Goal: Check status: Check status

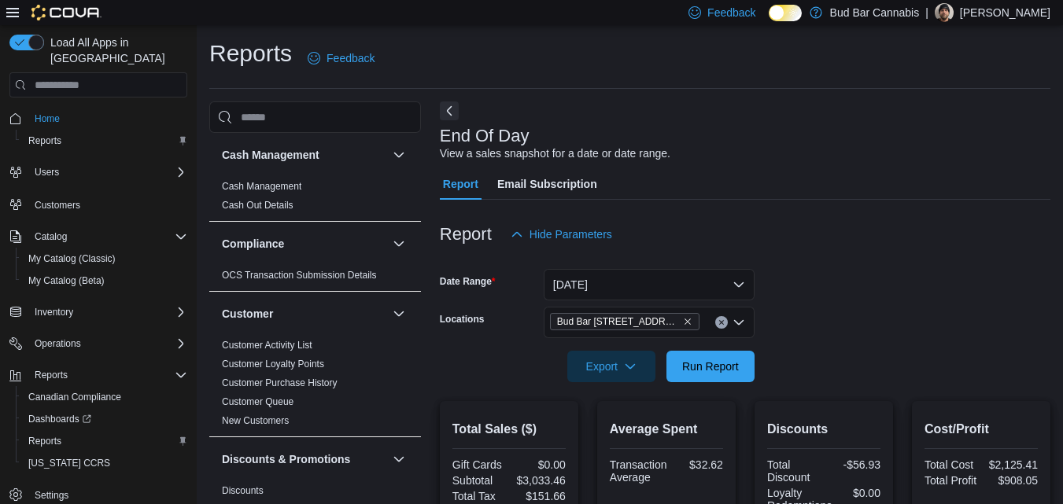
scroll to position [13, 0]
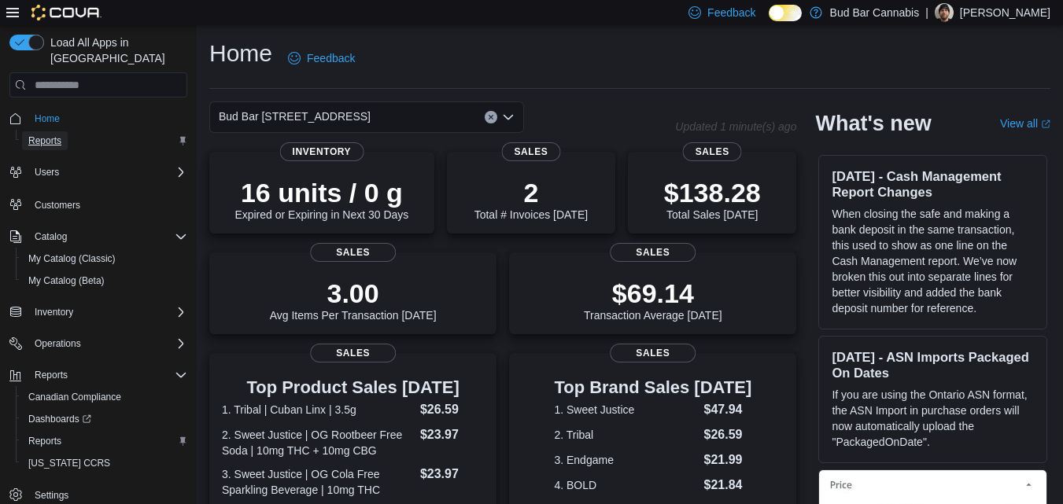
click at [60, 134] on span "Reports" at bounding box center [44, 140] width 33 height 13
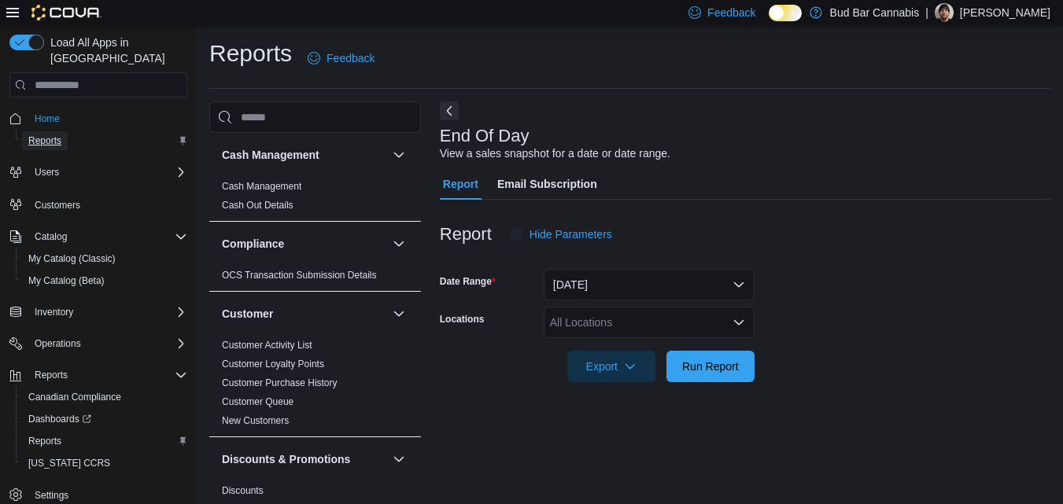
scroll to position [20, 0]
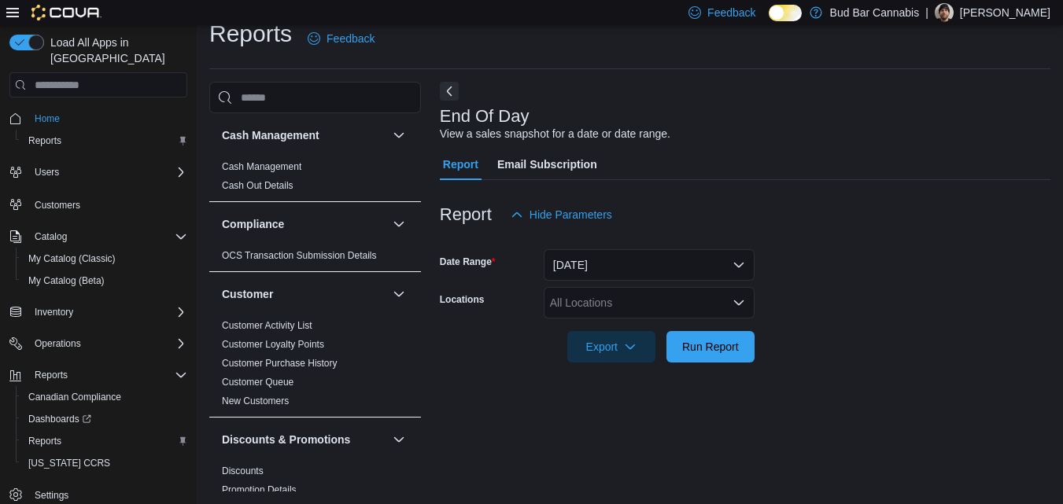
click at [623, 310] on div "All Locations" at bounding box center [648, 302] width 211 height 31
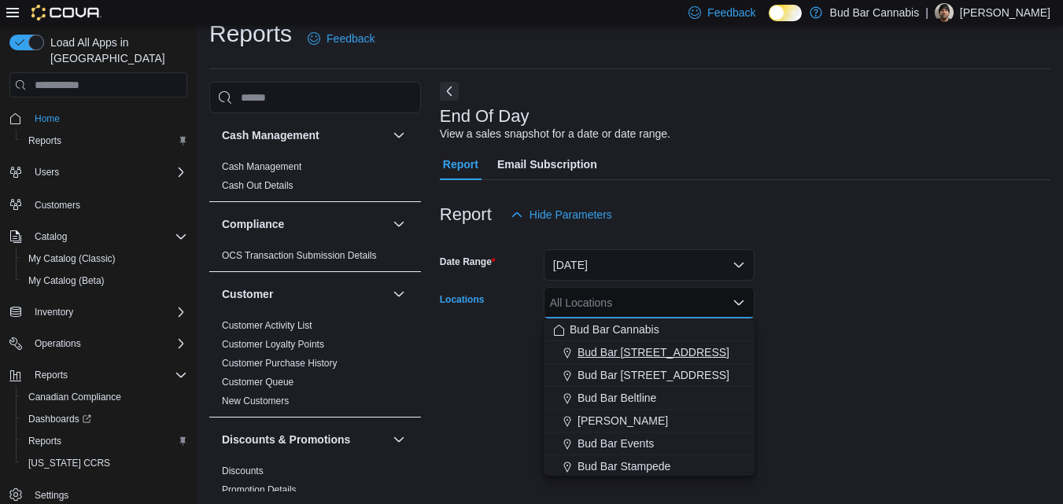
click at [631, 354] on span "Bud Bar 10 ST NW" at bounding box center [653, 352] width 152 height 16
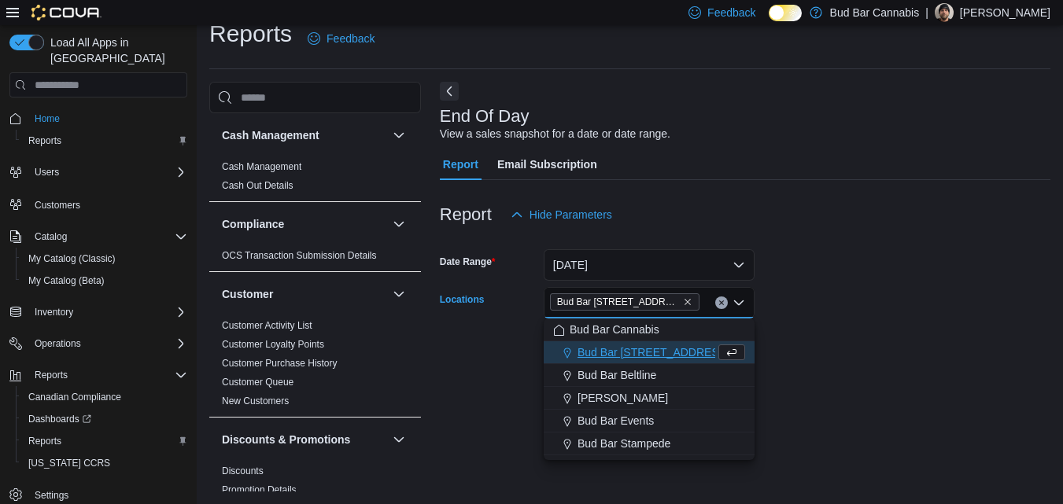
click at [849, 294] on form "Date Range Today Locations Bud Bar 10 ST NW Combo box. Selected. Bud Bar 10 ST …" at bounding box center [745, 296] width 610 height 132
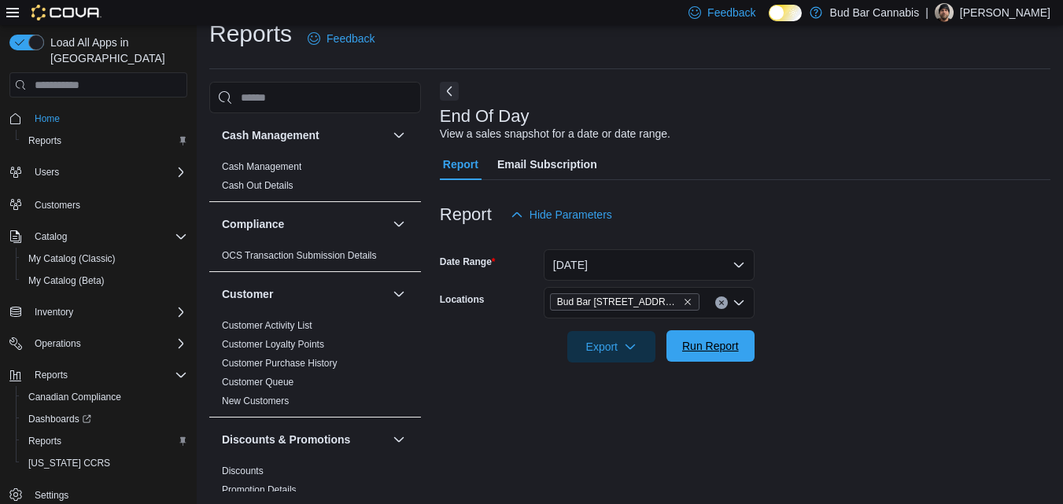
click at [740, 341] on span "Run Report" at bounding box center [710, 345] width 69 height 31
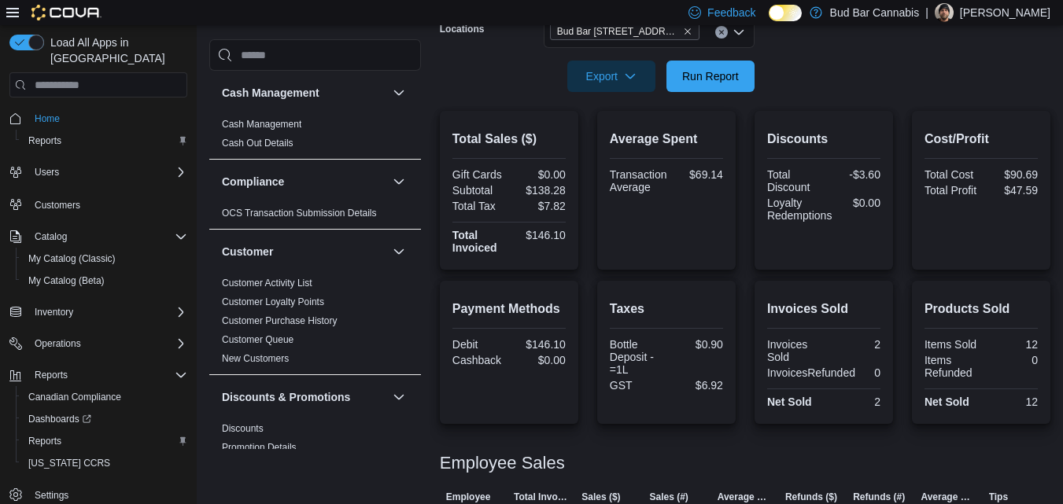
scroll to position [263, 0]
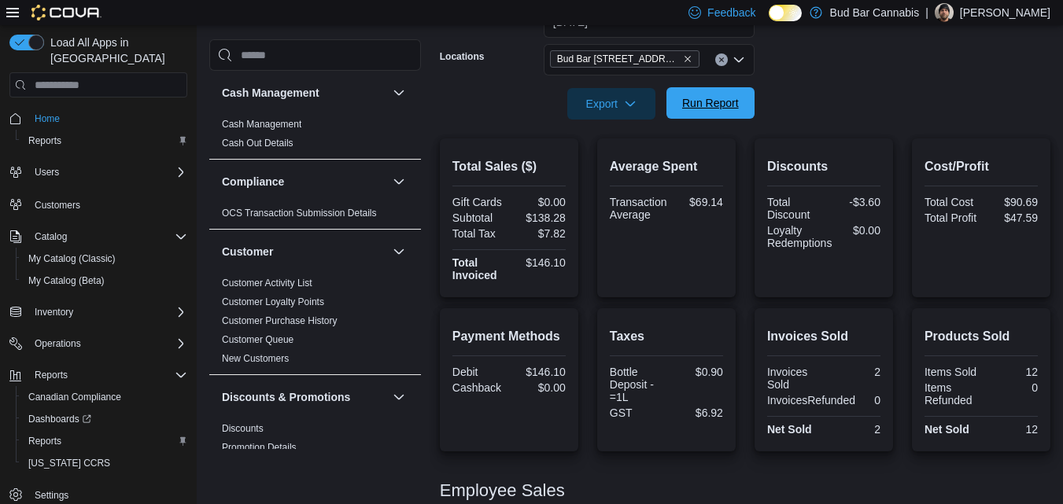
click at [707, 108] on span "Run Report" at bounding box center [710, 103] width 57 height 16
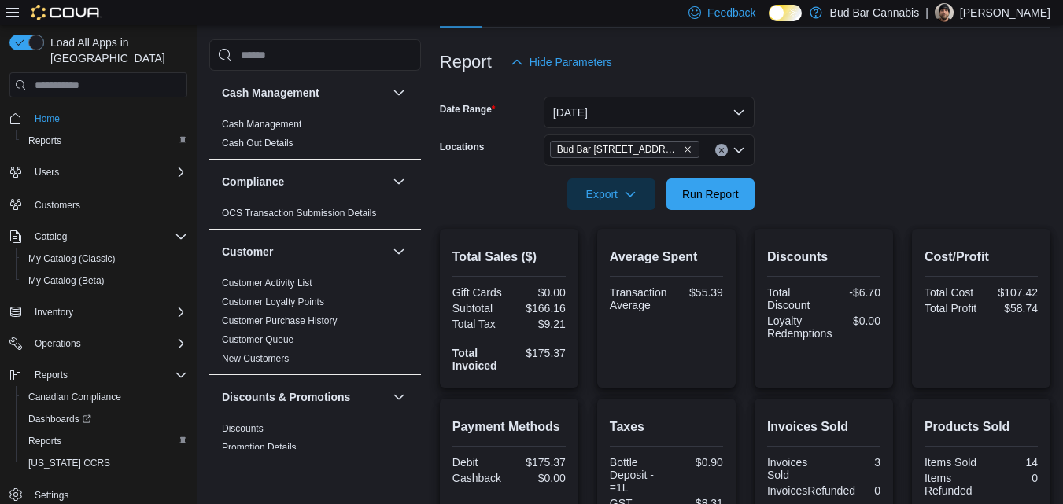
scroll to position [0, 0]
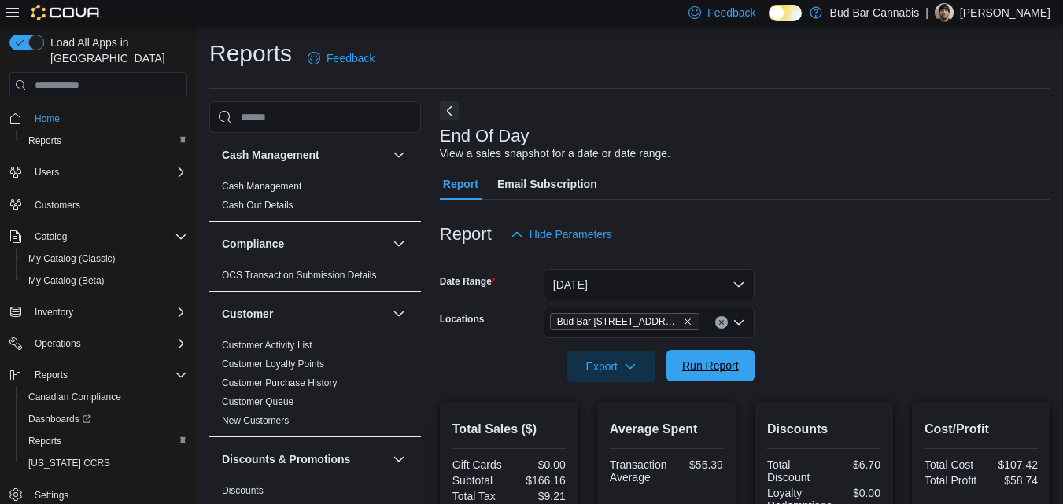
click at [699, 365] on span "Run Report" at bounding box center [710, 366] width 57 height 16
